Goal: Task Accomplishment & Management: Manage account settings

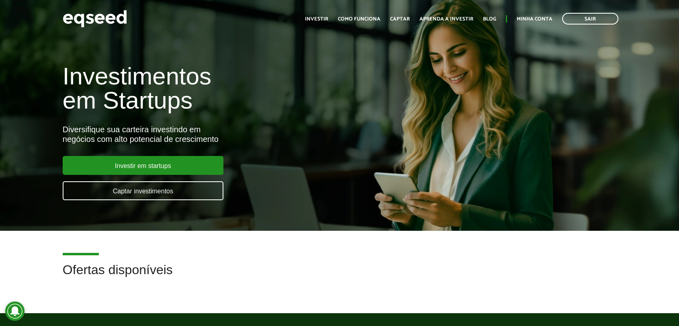
click at [527, 24] on ul "Início Investir Como funciona Captar Aprenda a investir Blog Minha conta Sair" at bounding box center [462, 19] width 322 height 12
click at [537, 19] on link "Minha conta" at bounding box center [535, 18] width 36 height 5
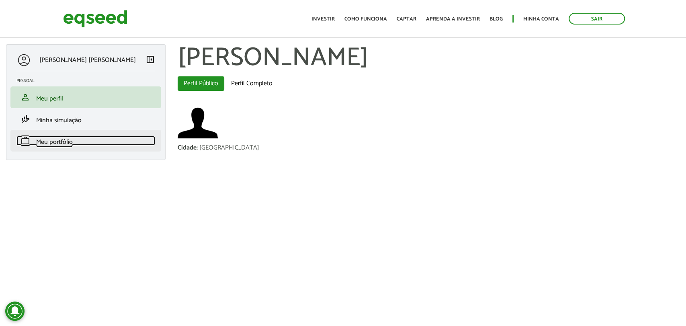
click at [69, 137] on span "Meu portfólio" at bounding box center [54, 142] width 37 height 11
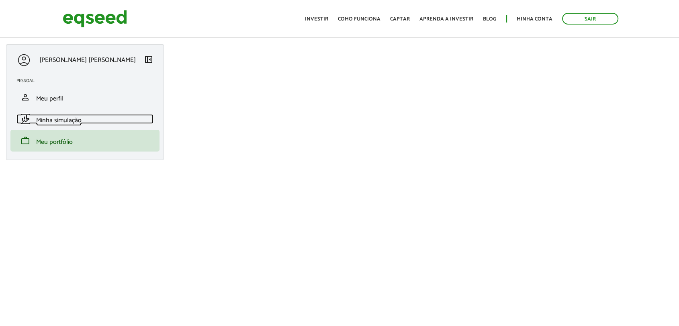
click at [72, 121] on span "Minha simulação" at bounding box center [58, 120] width 45 height 11
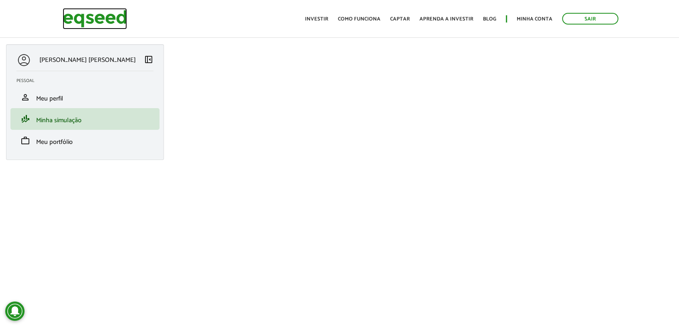
click at [84, 16] on img at bounding box center [95, 18] width 64 height 21
